Goal: Navigation & Orientation: Find specific page/section

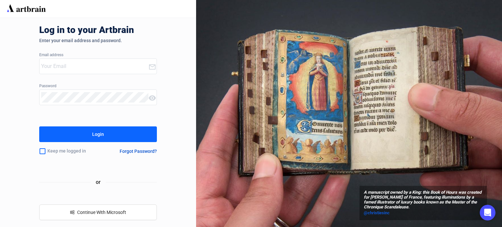
type input "[EMAIL_ADDRESS][PERSON_NAME][DOMAIN_NAME]"
click at [109, 137] on button "Login" at bounding box center [98, 134] width 118 height 16
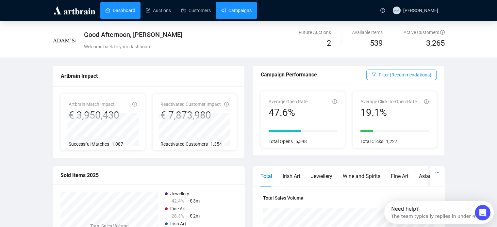
click at [233, 8] on link "Campaigns" at bounding box center [236, 10] width 30 height 17
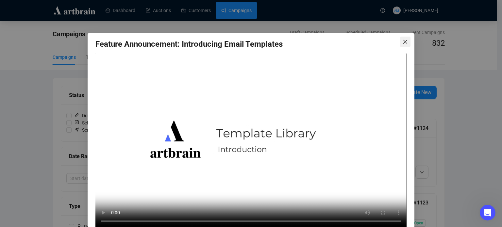
click at [403, 41] on icon "close" at bounding box center [405, 42] width 4 height 4
